Goal: Task Accomplishment & Management: Complete application form

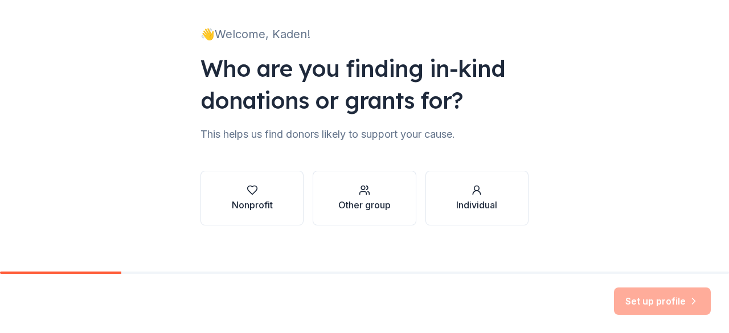
scroll to position [74, 0]
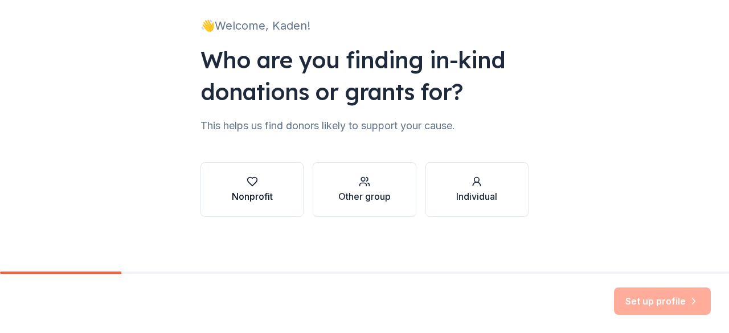
click at [269, 199] on button "Nonprofit" at bounding box center [251, 189] width 103 height 55
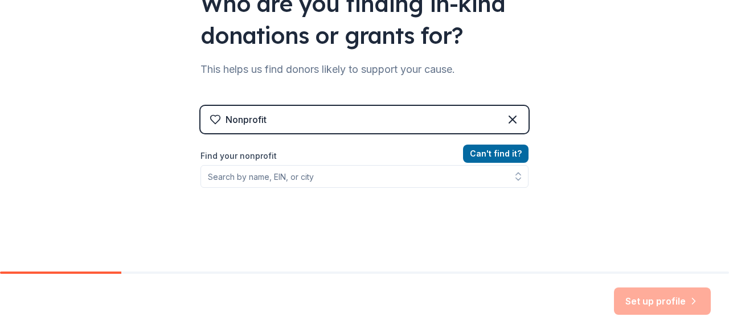
scroll to position [131, 0]
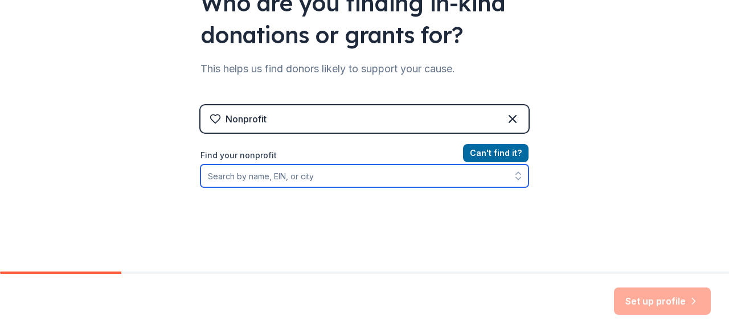
click at [358, 179] on input "Find your nonprofit" at bounding box center [364, 175] width 328 height 23
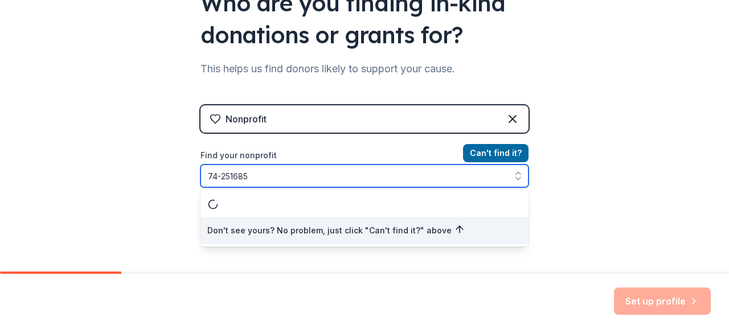
type input "[US_EMPLOYER_IDENTIFICATION_NUMBER]"
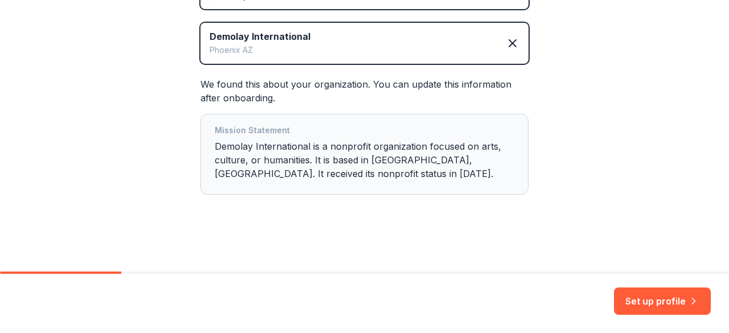
scroll to position [254, 0]
click at [665, 306] on button "Set up profile" at bounding box center [662, 300] width 97 height 27
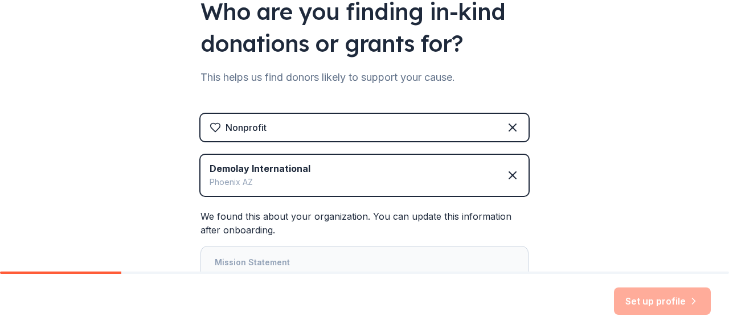
scroll to position [116, 0]
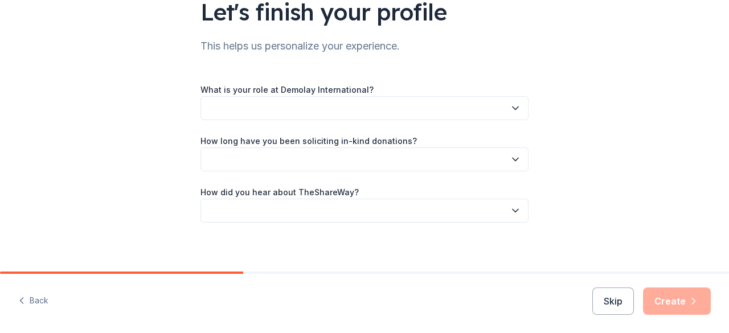
scroll to position [100, 0]
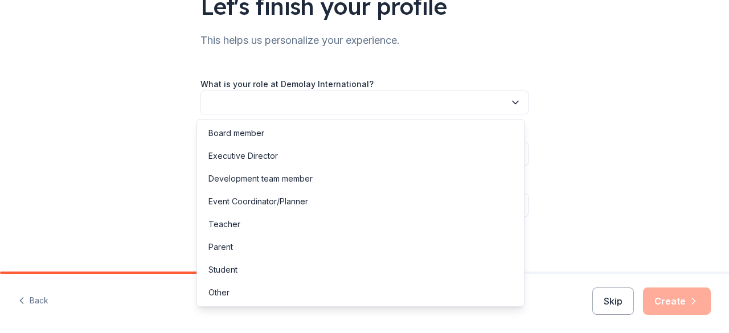
click at [398, 92] on button "button" at bounding box center [364, 102] width 328 height 24
click at [345, 196] on div "Event Coordinator/Planner" at bounding box center [360, 201] width 322 height 23
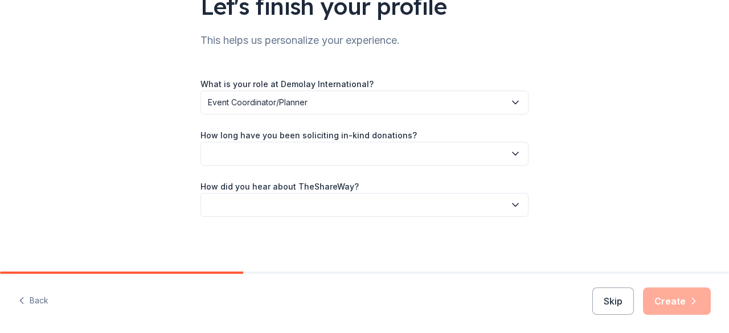
click at [324, 153] on button "button" at bounding box center [364, 154] width 328 height 24
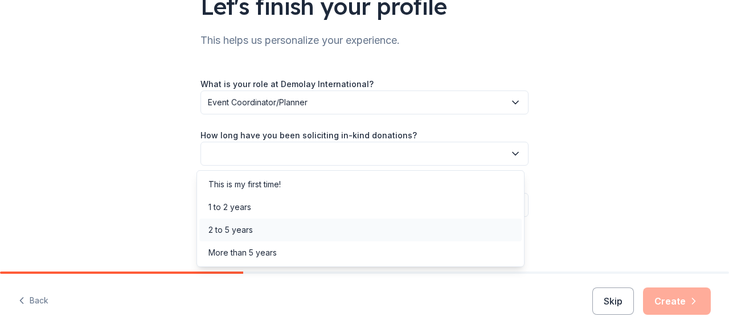
click at [283, 227] on div "2 to 5 years" at bounding box center [360, 230] width 322 height 23
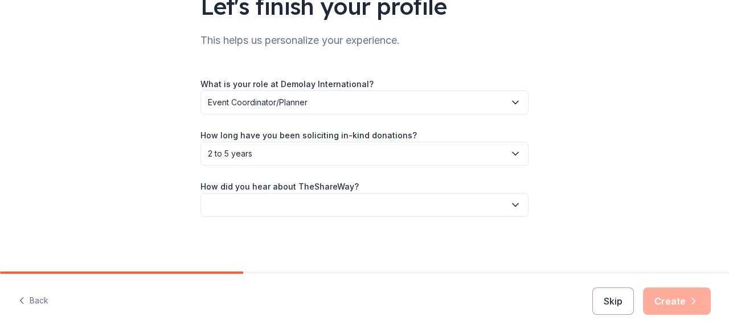
click at [287, 209] on button "button" at bounding box center [364, 205] width 328 height 24
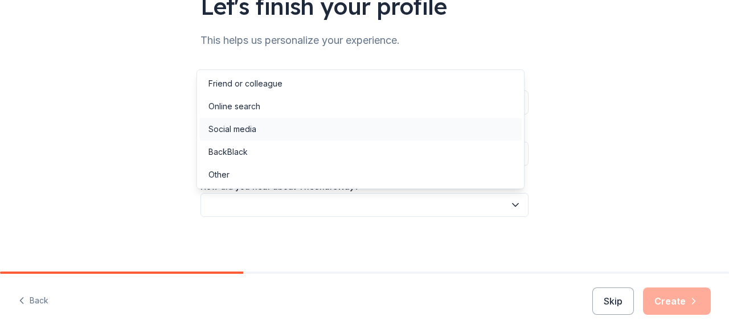
click at [284, 126] on div "Social media" at bounding box center [360, 129] width 322 height 23
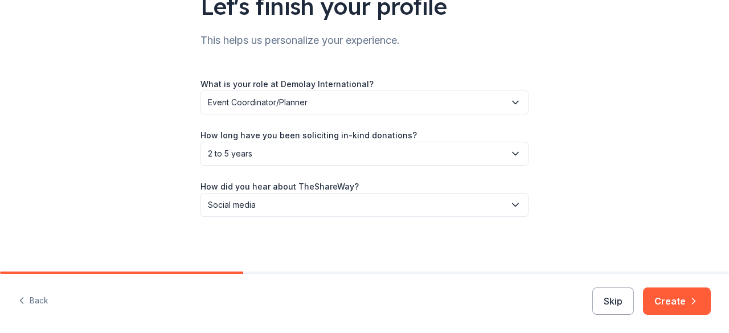
click at [689, 284] on div "Back Skip Create" at bounding box center [364, 303] width 729 height 59
click at [685, 290] on button "Create" at bounding box center [677, 300] width 68 height 27
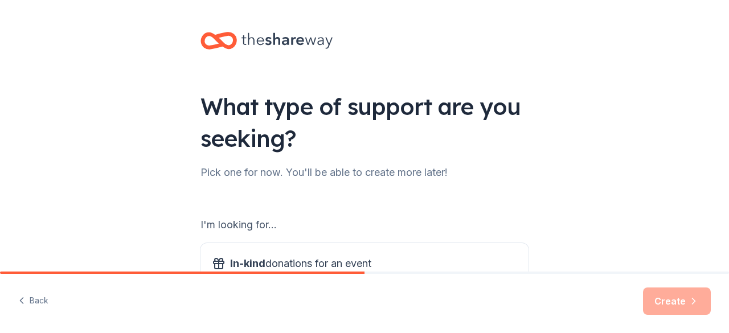
scroll to position [121, 0]
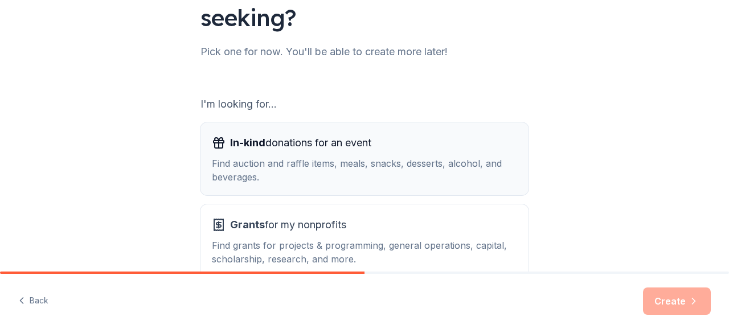
click at [451, 166] on div "Find auction and raffle items, meals, snacks, desserts, alcohol, and beverages." at bounding box center [364, 170] width 305 height 27
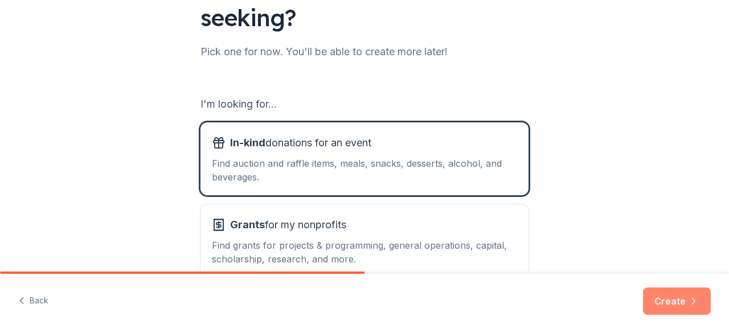
click at [675, 297] on button "Create" at bounding box center [677, 300] width 68 height 27
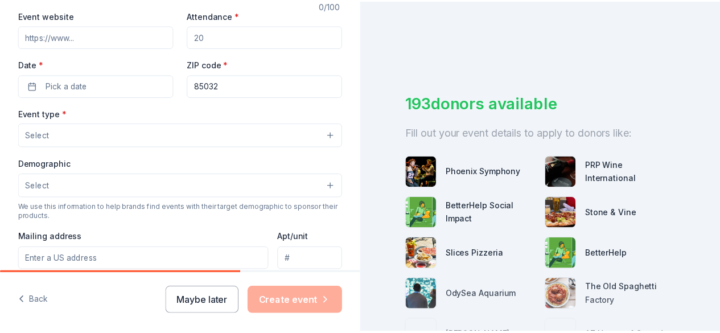
scroll to position [219, 0]
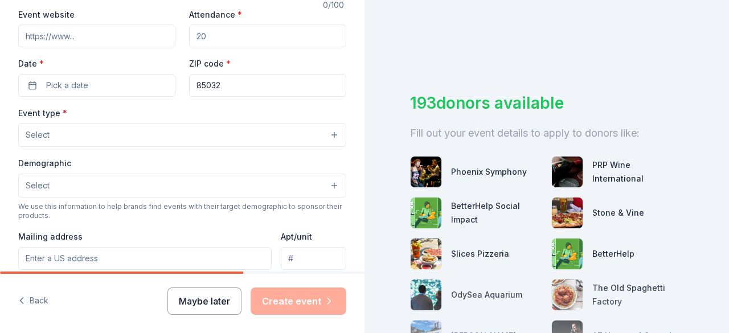
click at [221, 311] on button "Maybe later" at bounding box center [204, 300] width 74 height 27
click at [218, 308] on button "Maybe later" at bounding box center [204, 300] width 74 height 27
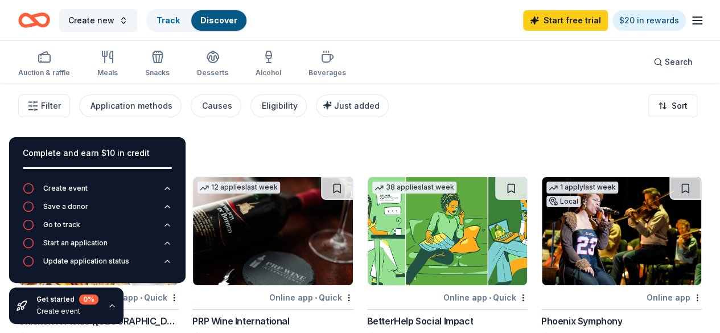
click at [441, 141] on div "323 results" at bounding box center [360, 151] width 684 height 23
click at [703, 29] on div "Create new Track Discover Start free trial $20 in rewards" at bounding box center [360, 20] width 720 height 40
click at [696, 26] on div "Create new Track Discover Start free trial $20 in rewards" at bounding box center [360, 20] width 720 height 40
click at [693, 20] on line "button" at bounding box center [697, 20] width 9 height 0
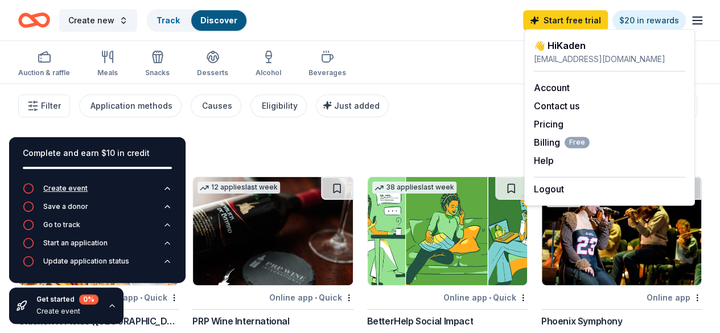
click at [113, 189] on button "Create event" at bounding box center [97, 192] width 149 height 18
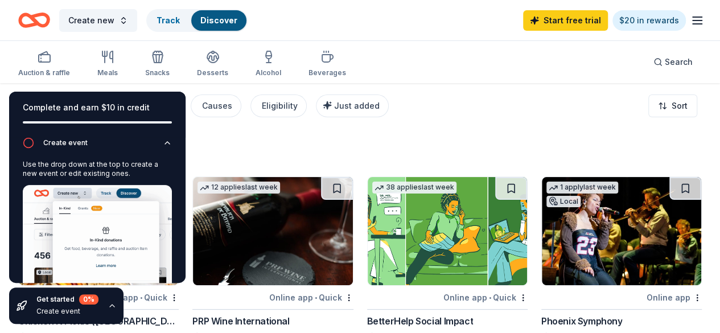
click at [61, 143] on div "Create event" at bounding box center [65, 142] width 44 height 9
click at [61, 143] on div "Complete and earn $10 in credit Create event Use the drop down at the top to cr…" at bounding box center [97, 187] width 176 height 191
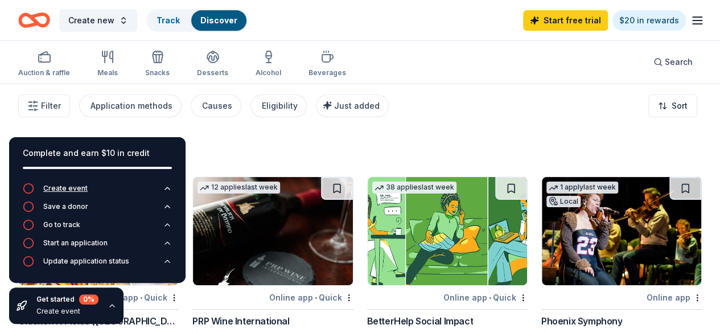
click at [64, 189] on div "Create event" at bounding box center [65, 188] width 44 height 9
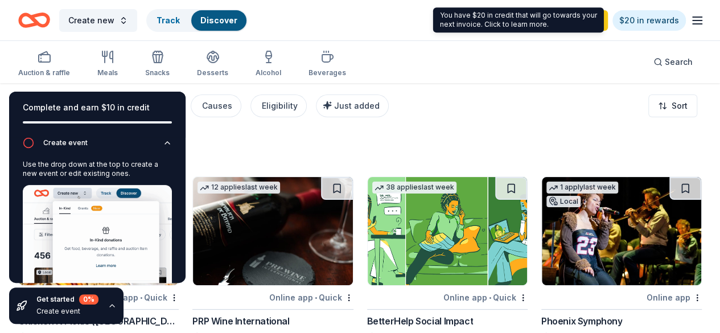
click at [503, 50] on div "Auction & raffle Meals Snacks Desserts Alcohol Beverages Search" at bounding box center [360, 62] width 684 height 42
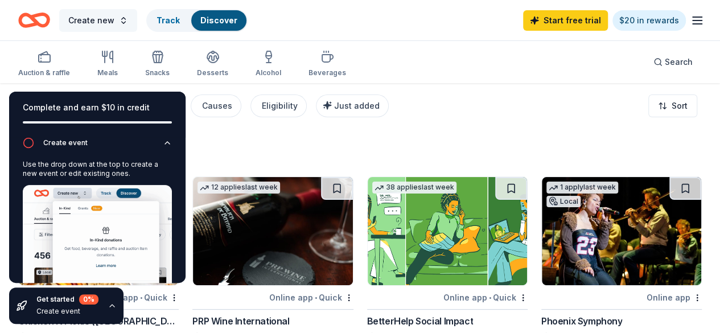
click at [101, 17] on span "Create new" at bounding box center [91, 21] width 46 height 14
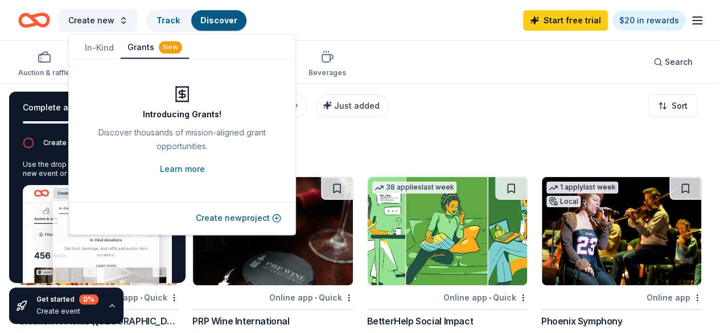
click at [104, 51] on button "In-Kind" at bounding box center [99, 48] width 43 height 20
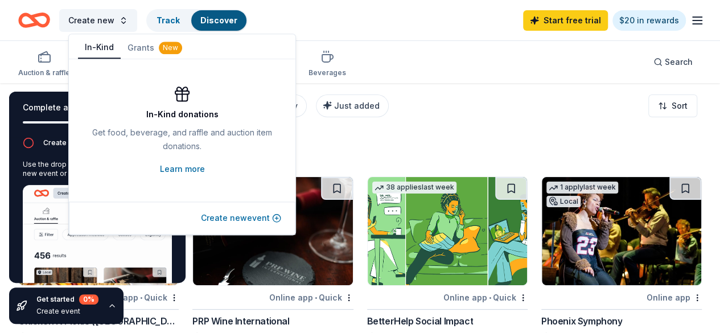
click at [273, 217] on button "Create new event" at bounding box center [241, 218] width 80 height 14
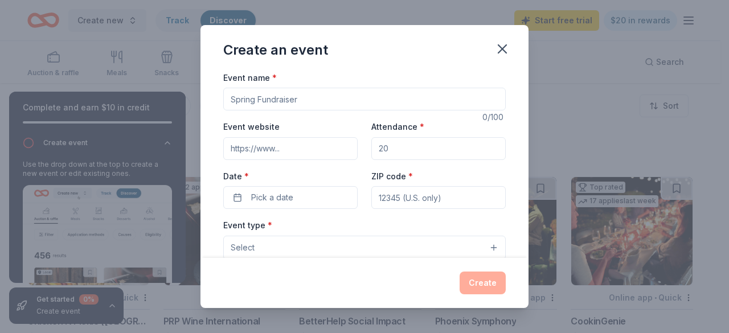
click at [296, 106] on input "Event name *" at bounding box center [364, 99] width 282 height 23
type input "Honor's Night"
click at [289, 139] on input "Event website" at bounding box center [290, 148] width 134 height 23
click at [325, 158] on input "Event website" at bounding box center [290, 148] width 134 height 23
paste input "[URL][DOMAIN_NAME]"
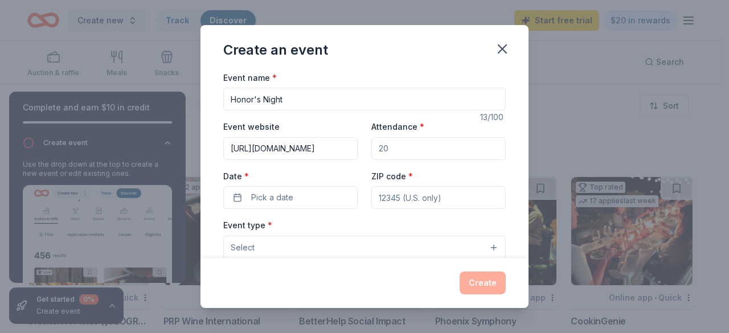
scroll to position [0, 15]
type input "[URL][DOMAIN_NAME]"
click at [412, 149] on input "Attendance *" at bounding box center [438, 148] width 134 height 23
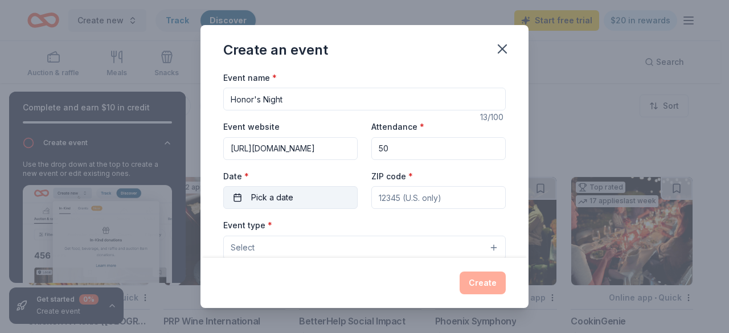
type input "50"
click at [316, 201] on button "Pick a date" at bounding box center [290, 197] width 134 height 23
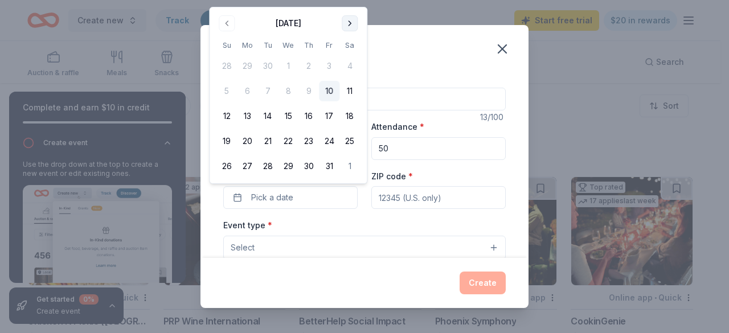
click at [343, 30] on button "Go to next month" at bounding box center [350, 23] width 16 height 16
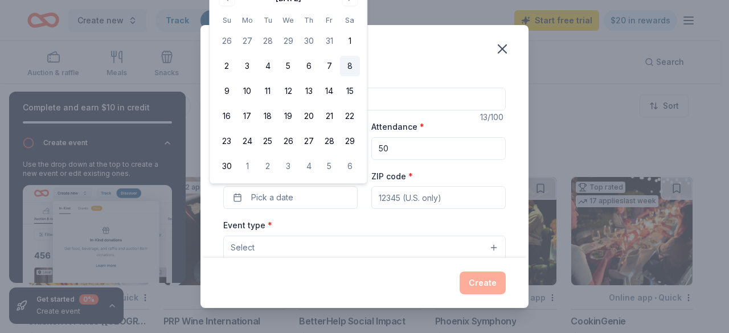
click at [352, 69] on button "8" at bounding box center [349, 66] width 20 height 20
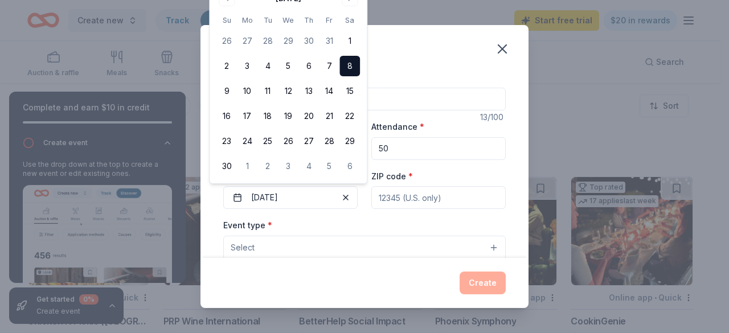
click at [415, 191] on input "ZIP code *" at bounding box center [438, 197] width 134 height 23
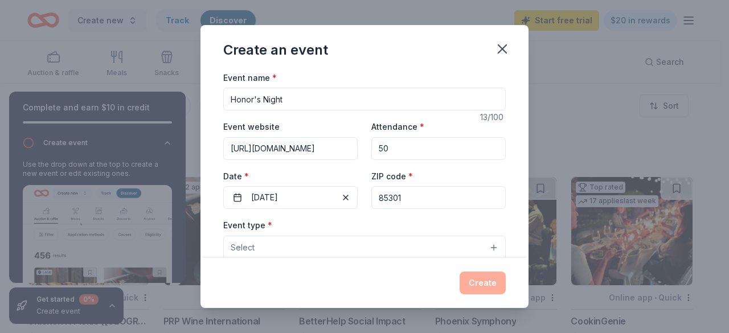
scroll to position [88, 0]
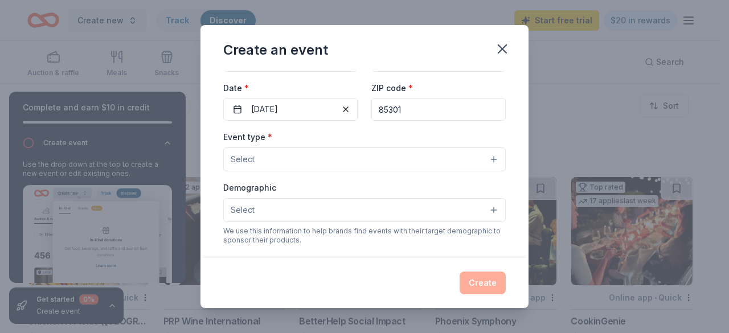
type input "85301"
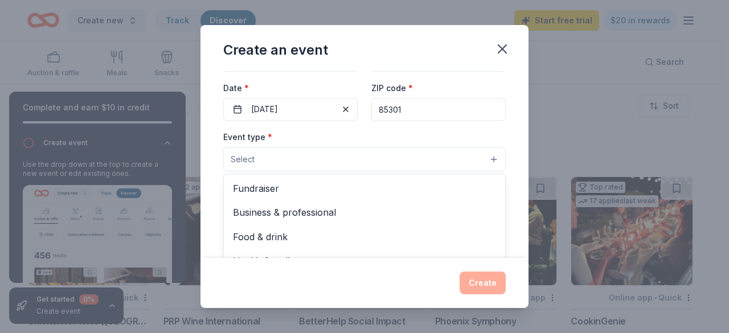
click at [326, 161] on button "Select" at bounding box center [364, 159] width 282 height 24
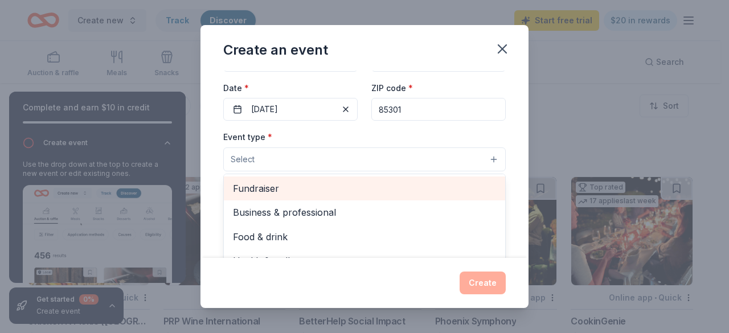
click at [287, 188] on span "Fundraiser" at bounding box center [364, 188] width 263 height 15
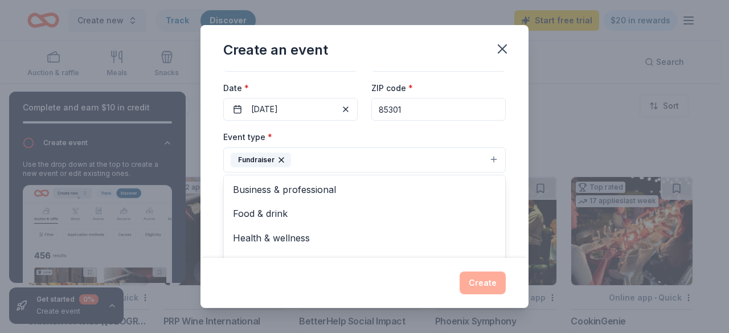
click at [214, 183] on div "Event name * Honor's Night 13 /100 Event website [URL][DOMAIN_NAME] Attendance …" at bounding box center [364, 165] width 328 height 188
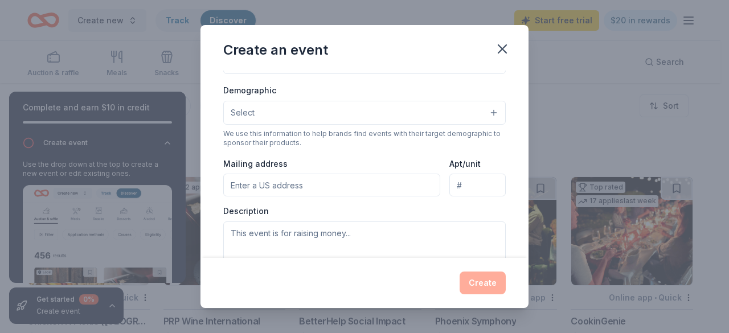
scroll to position [190, 0]
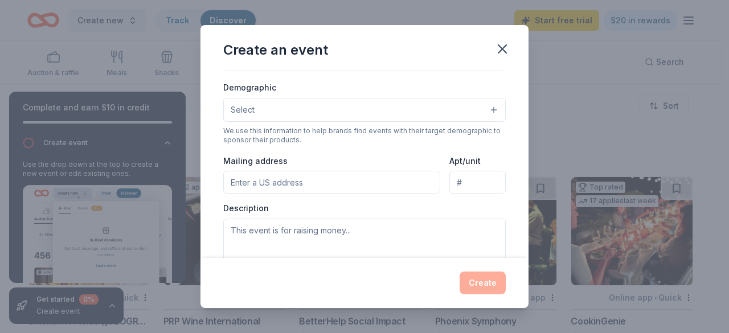
click at [308, 106] on button "Select" at bounding box center [364, 110] width 282 height 24
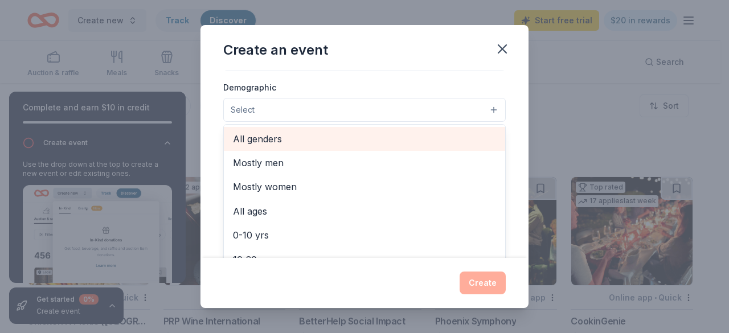
click at [308, 142] on span "All genders" at bounding box center [364, 138] width 263 height 15
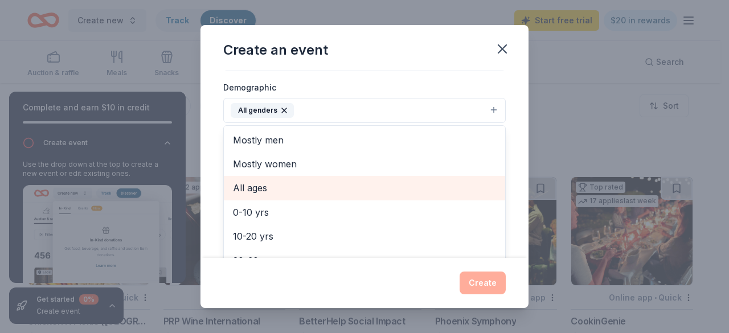
click at [269, 188] on span "All ages" at bounding box center [364, 187] width 263 height 15
click at [194, 159] on div "Create an event Event name * Honor's Night 13 /100 Event website [URL][DOMAIN_N…" at bounding box center [364, 166] width 729 height 333
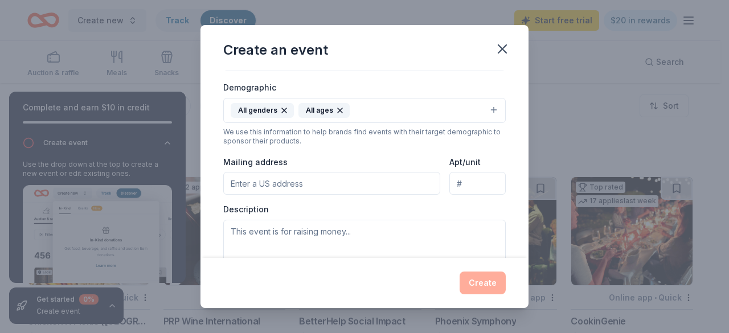
click at [299, 183] on input "Mailing address" at bounding box center [331, 183] width 217 height 23
click at [346, 182] on input "Mailing address" at bounding box center [331, 183] width 217 height 23
paste input "[STREET_ADDRESS]"
type input "[STREET_ADDRESS]"
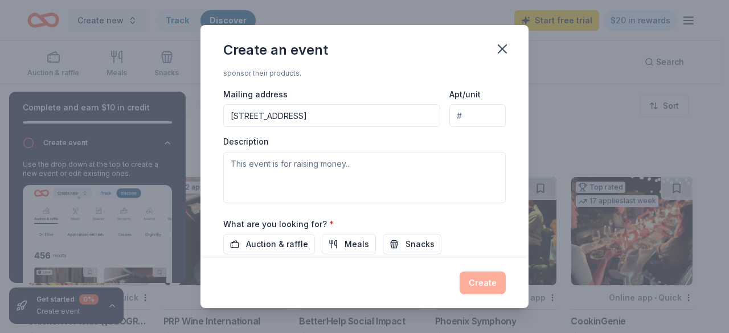
scroll to position [264, 0]
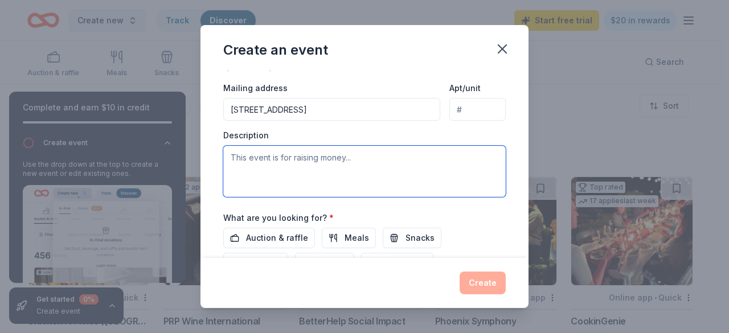
click at [380, 164] on textarea at bounding box center [364, 171] width 282 height 51
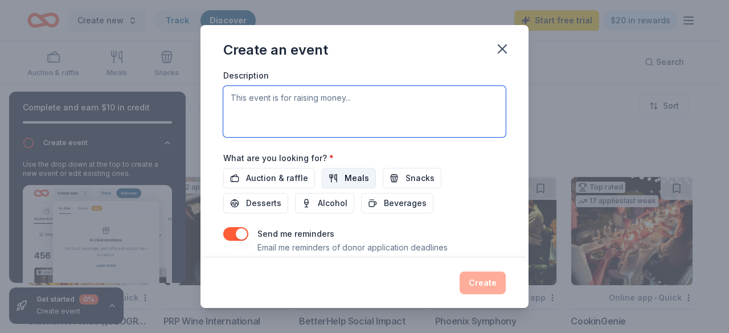
scroll to position [325, 0]
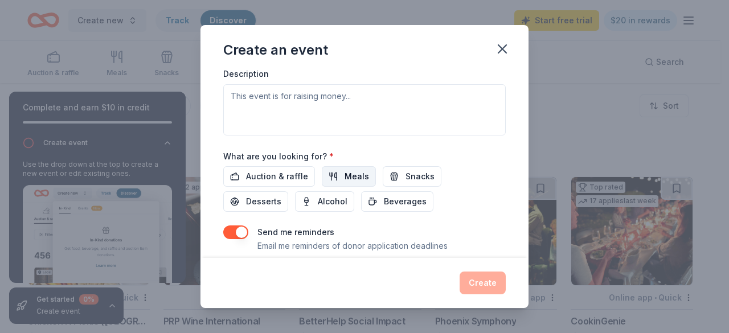
click at [344, 171] on span "Meals" at bounding box center [356, 177] width 24 height 14
click at [486, 188] on div "Auction & raffle Meals Snacks Desserts Alcohol Beverages" at bounding box center [364, 189] width 282 height 46
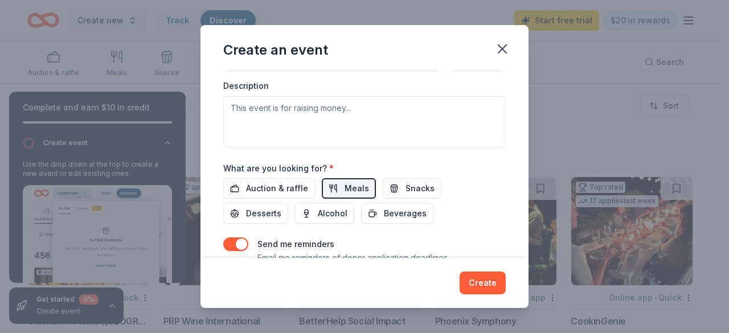
scroll to position [314, 0]
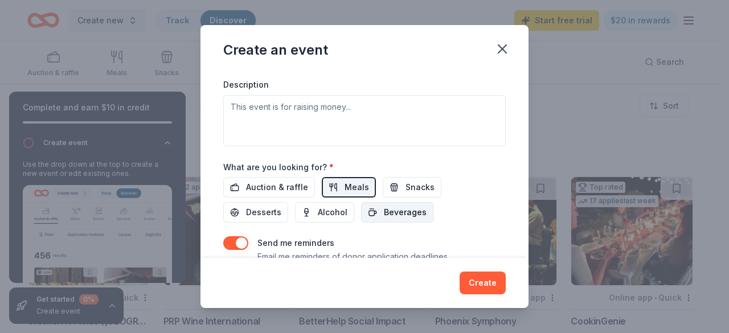
click at [394, 205] on span "Beverages" at bounding box center [405, 212] width 43 height 14
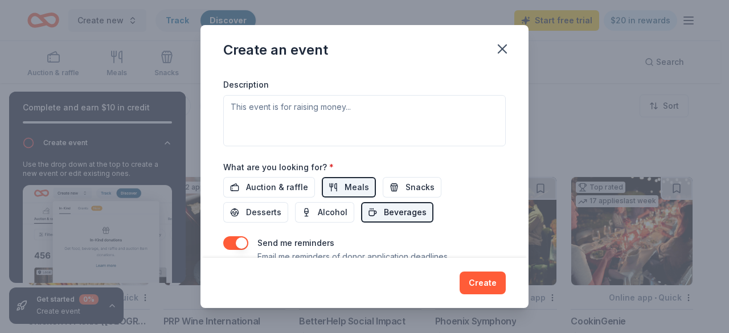
click at [384, 210] on span "Beverages" at bounding box center [405, 212] width 43 height 14
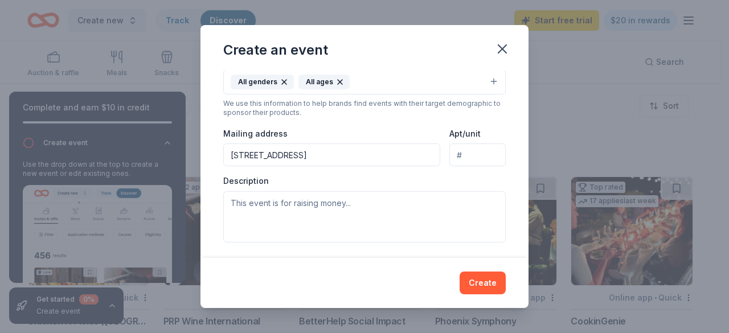
scroll to position [216, 0]
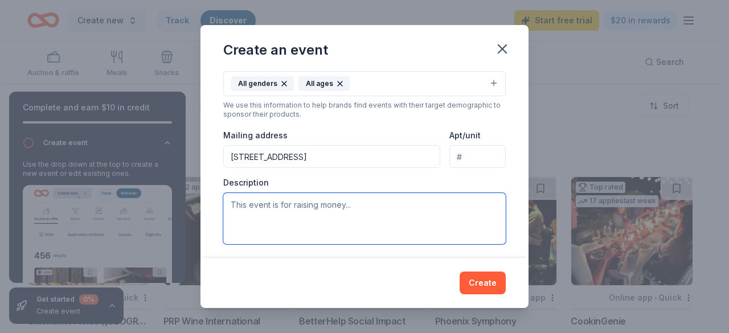
click at [365, 211] on textarea at bounding box center [364, 218] width 282 height 51
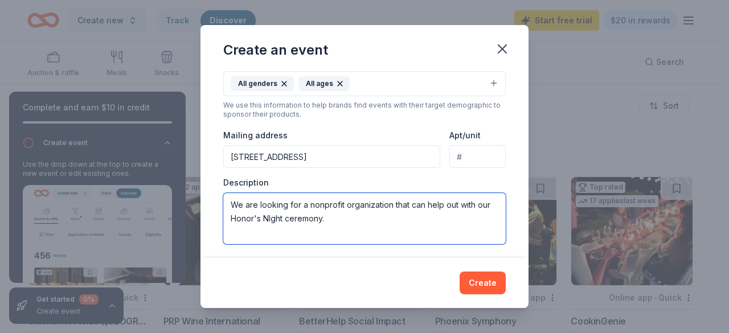
click at [272, 215] on textarea "We are looking for a nonprofit organization that can help out with our Honor's …" at bounding box center [364, 218] width 282 height 51
click at [334, 216] on textarea "We are looking for a nonprofit organization that can help out with our Honor's …" at bounding box center [364, 218] width 282 height 51
click at [225, 203] on textarea "We are looking for a nonprofit organization that can help out with our Honor's …" at bounding box center [364, 218] width 282 height 51
click at [471, 213] on textarea "We are a youth-led organization. We are looking for a nonprofit organization th…" at bounding box center [364, 218] width 282 height 51
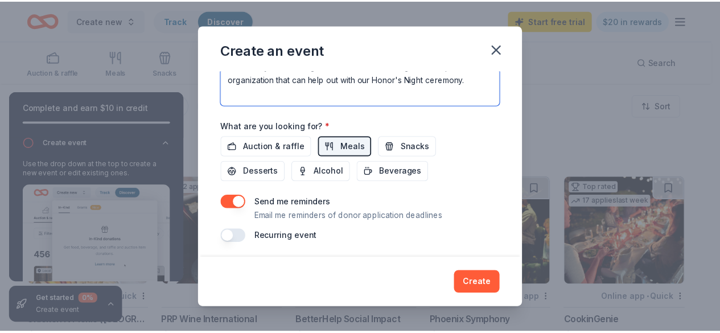
scroll to position [0, 0]
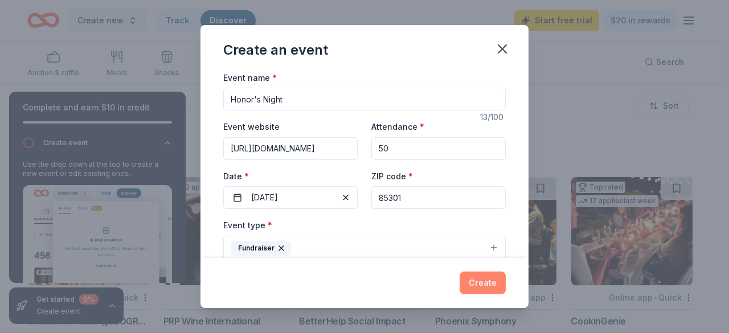
type textarea "We are a youth-led organization. We are looking for a nonprofit organization th…"
click at [489, 278] on button "Create" at bounding box center [482, 282] width 46 height 23
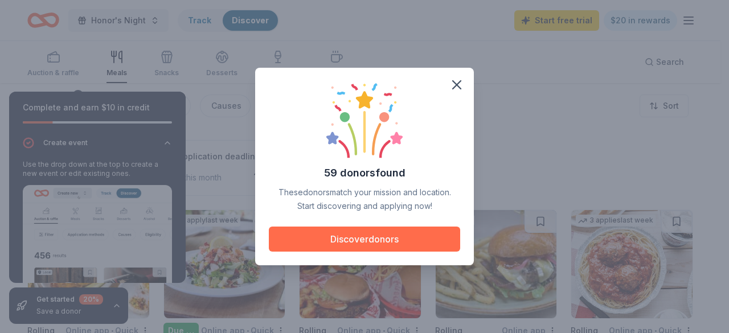
click at [388, 238] on button "Discover donors" at bounding box center [364, 239] width 191 height 25
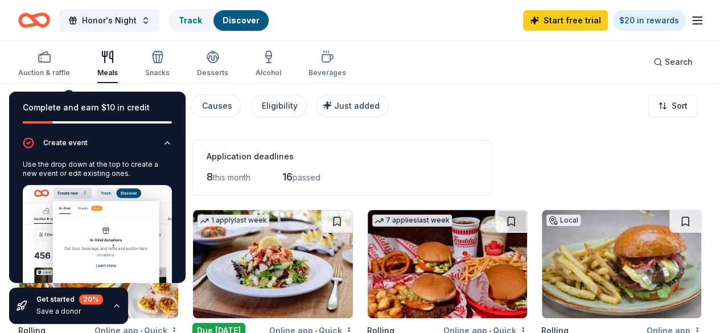
click at [405, 184] on div "8 this month 16 passed" at bounding box center [342, 177] width 271 height 18
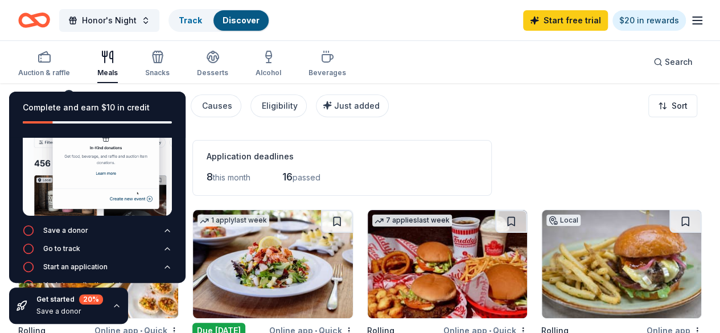
scroll to position [109, 0]
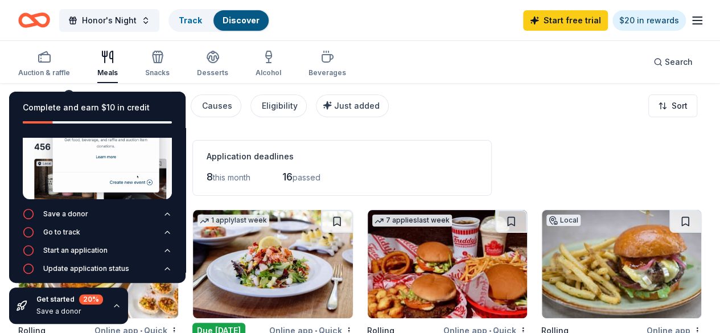
click at [98, 69] on div "Auction & raffle Meals Snacks Desserts Alcohol Beverages" at bounding box center [182, 65] width 328 height 38
click at [105, 65] on div "Meals" at bounding box center [107, 63] width 20 height 27
click at [518, 153] on div "59 results in [GEOGRAPHIC_DATA], [GEOGRAPHIC_DATA] Application deadlines 8 this…" at bounding box center [360, 168] width 684 height 56
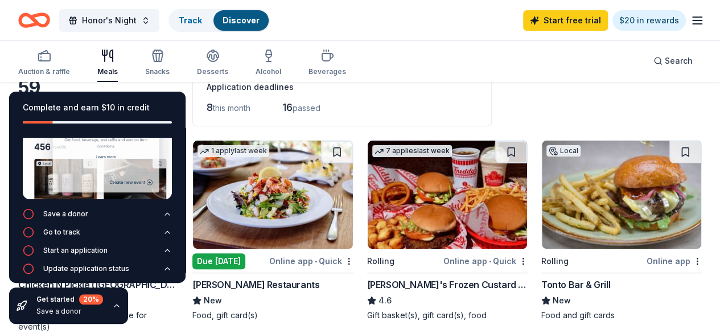
scroll to position [60, 0]
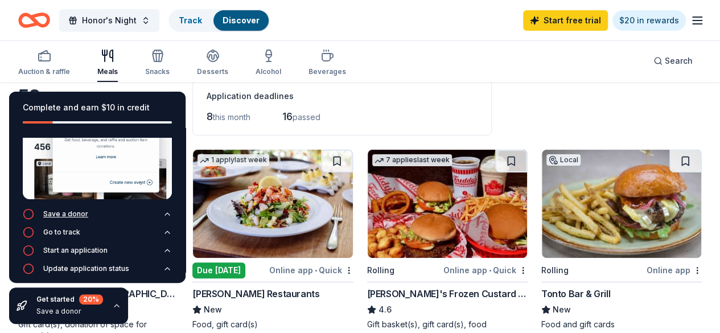
click at [163, 209] on icon "button" at bounding box center [167, 213] width 9 height 9
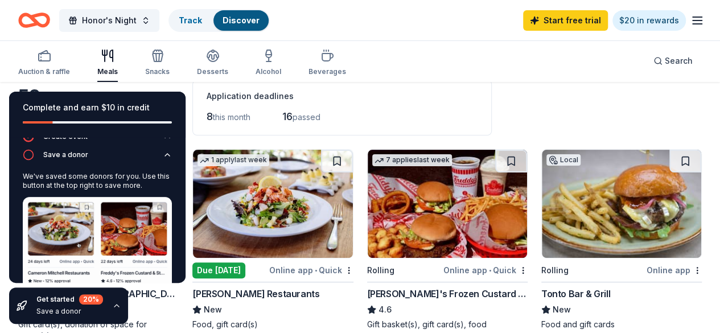
scroll to position [2, 0]
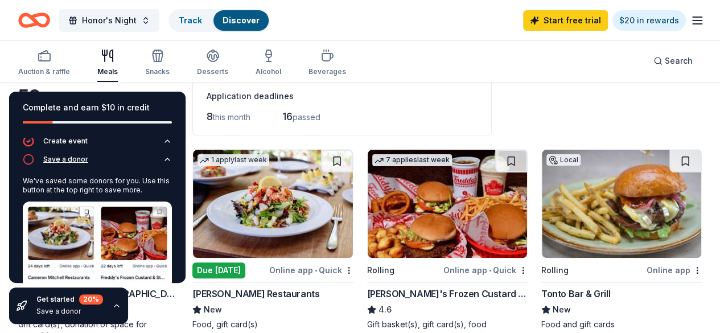
click at [163, 158] on icon "button" at bounding box center [167, 159] width 9 height 9
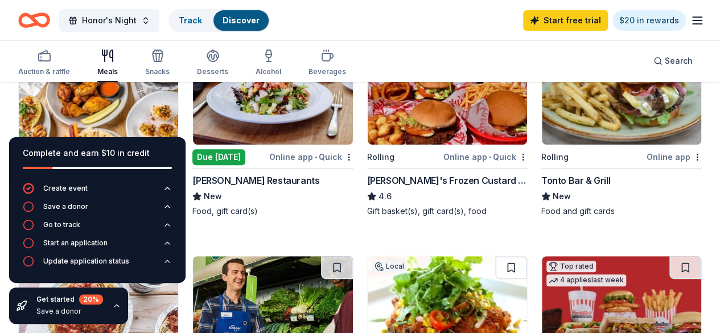
scroll to position [0, 0]
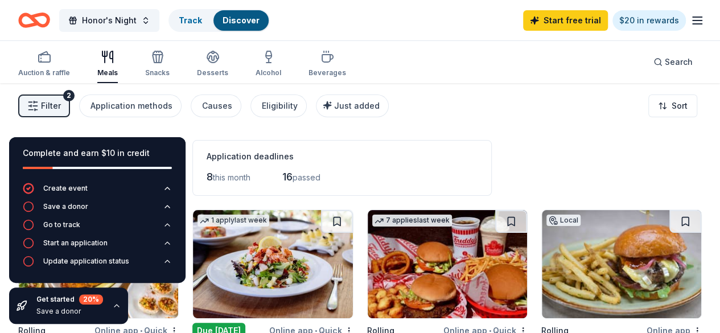
click at [108, 310] on div "Get started 20 % Save a donor" at bounding box center [68, 305] width 119 height 36
click at [114, 305] on icon "button" at bounding box center [116, 305] width 9 height 9
